Goal: Find contact information: Find contact information

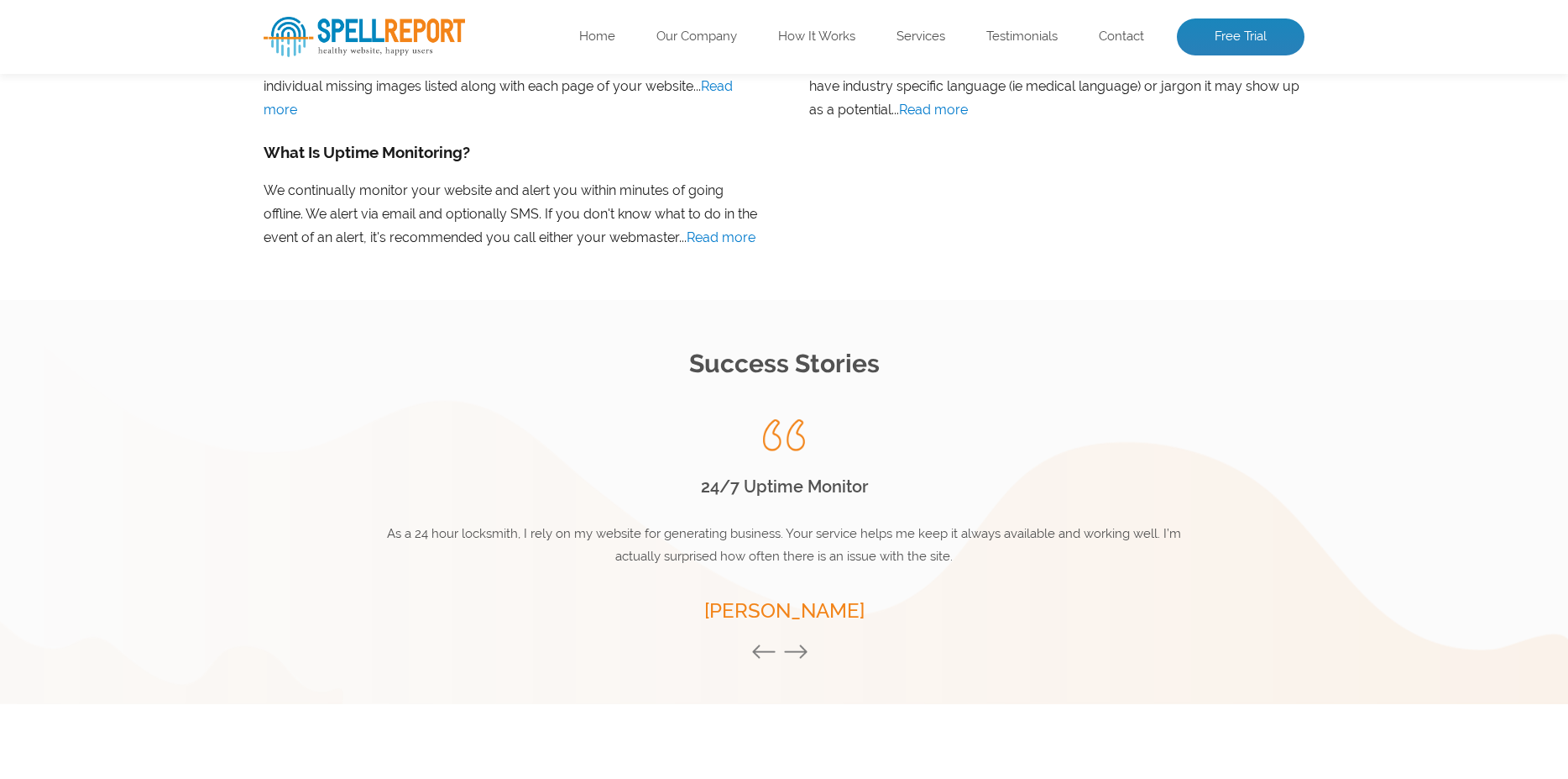
scroll to position [2226, 0]
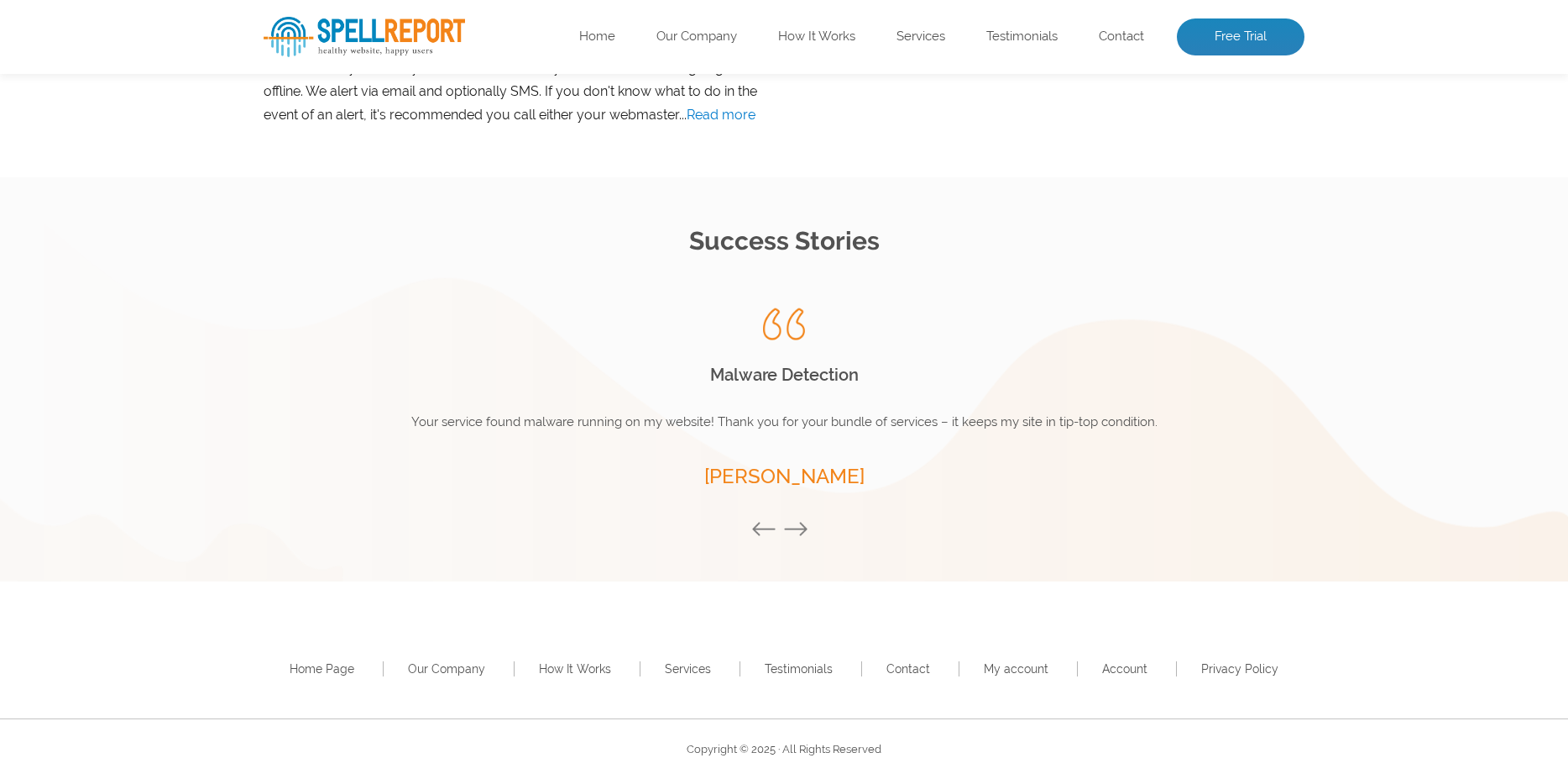
click at [791, 527] on button "Next" at bounding box center [799, 530] width 33 height 18
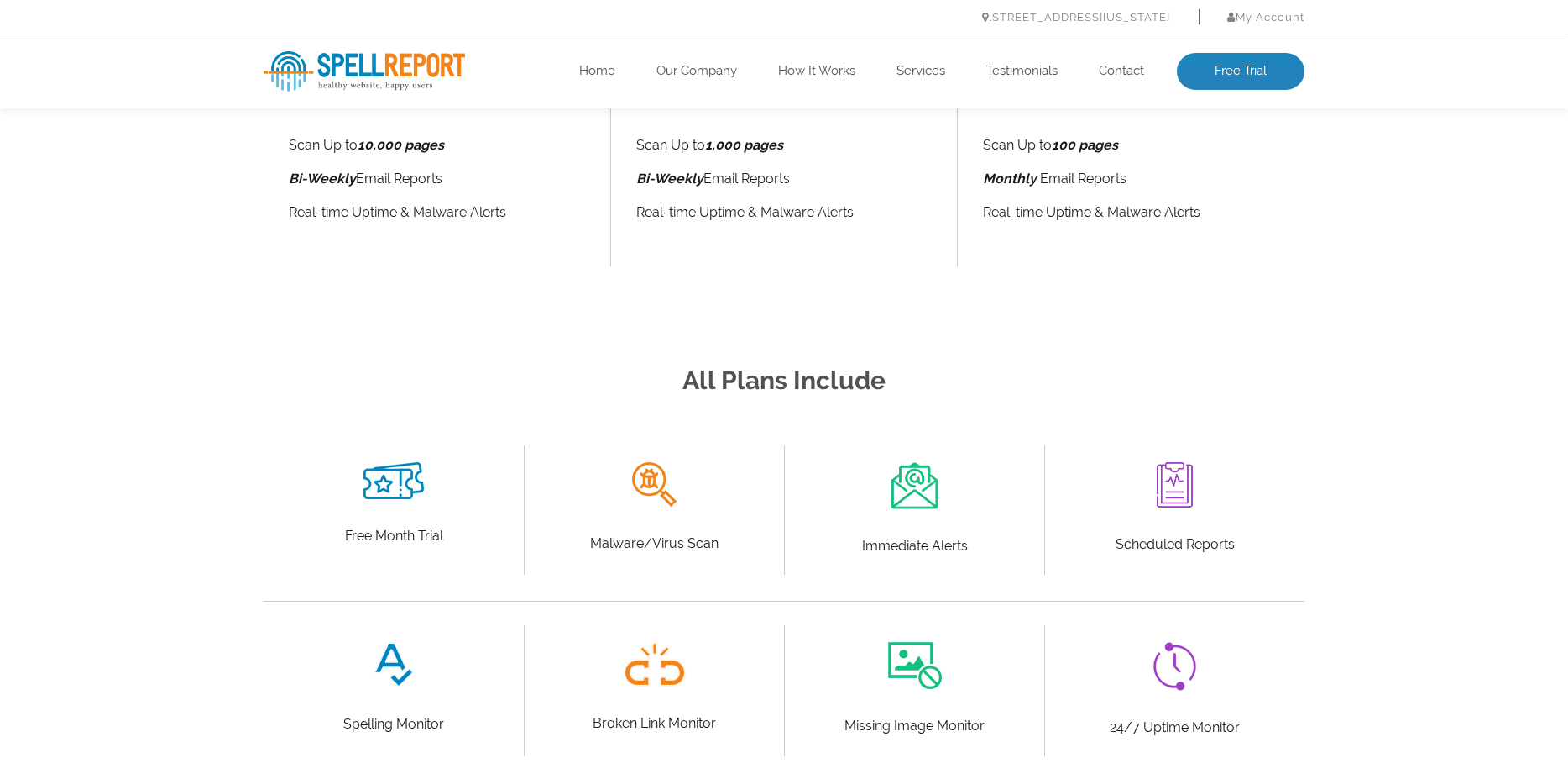
scroll to position [0, 0]
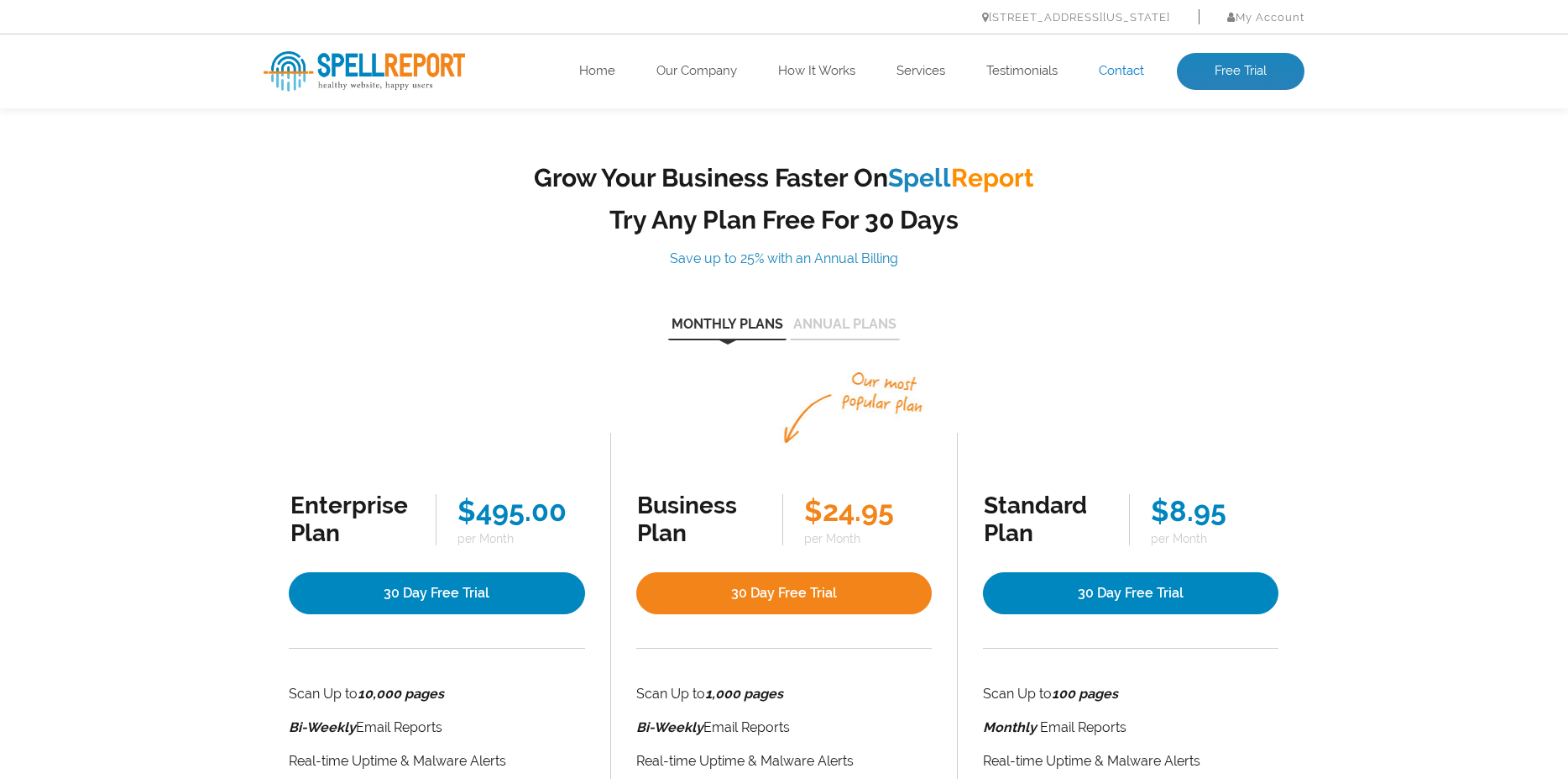
click at [1121, 71] on link "Contact" at bounding box center [1121, 71] width 45 height 17
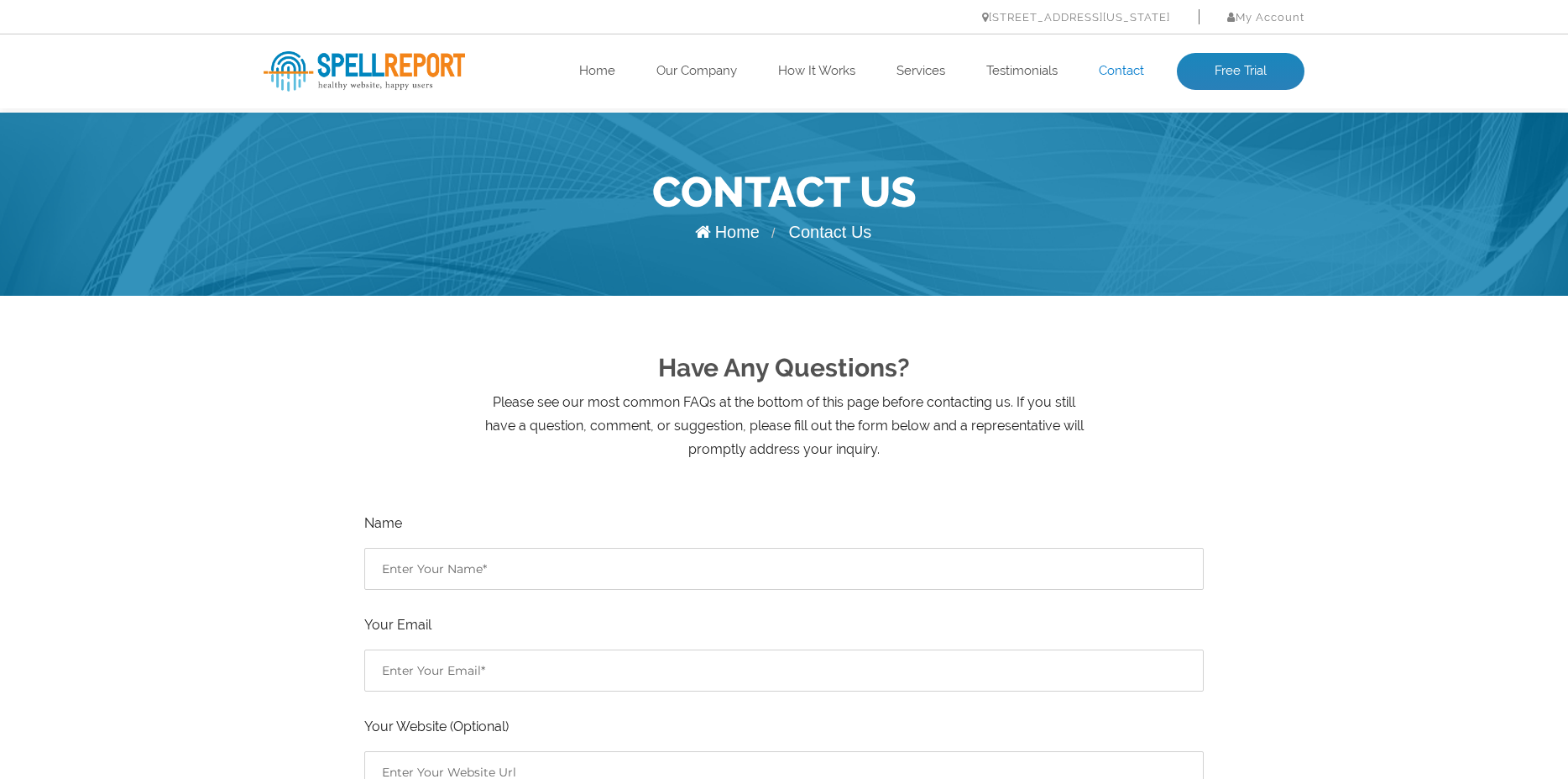
drag, startPoint x: 908, startPoint y: 24, endPoint x: 1104, endPoint y: 24, distance: 196.0
click at [1104, 24] on li "[STREET_ADDRESS][US_STATE]" at bounding box center [1076, 17] width 188 height 24
